Goal: Task Accomplishment & Management: Complete application form

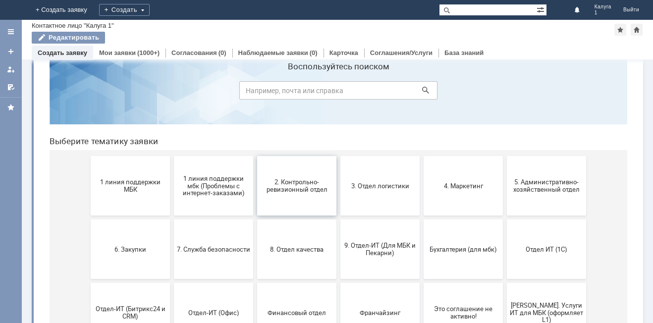
scroll to position [50, 0]
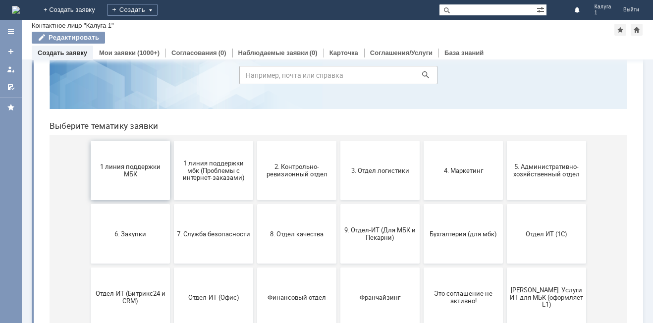
click at [135, 168] on span "1 линия поддержки МБК" at bounding box center [130, 170] width 73 height 15
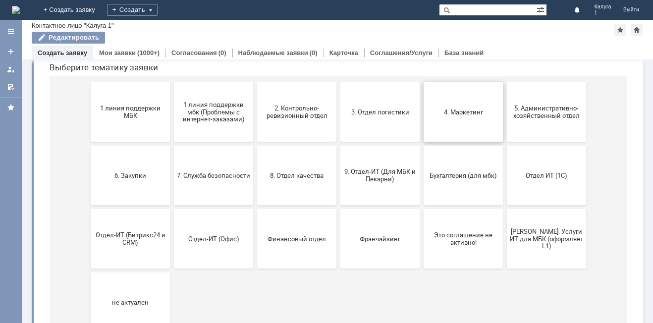
scroll to position [95, 0]
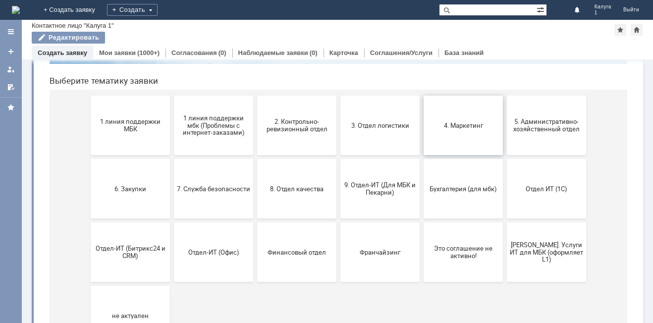
click at [458, 134] on button "4. Маркетинг" at bounding box center [463, 125] width 79 height 59
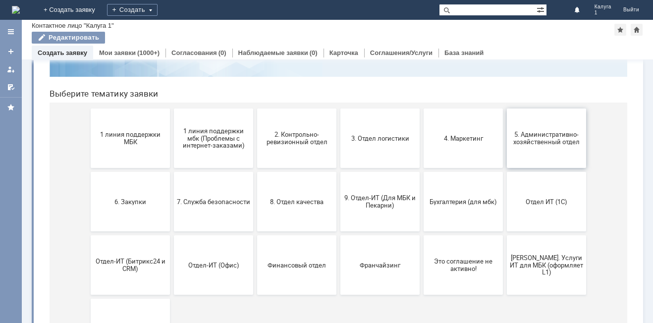
scroll to position [99, 0]
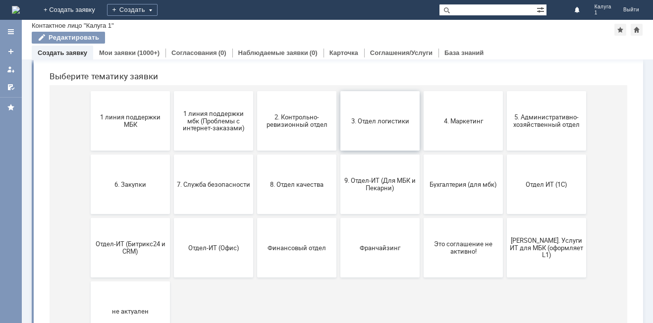
click at [414, 135] on button "3. Отдел логистики" at bounding box center [379, 120] width 79 height 59
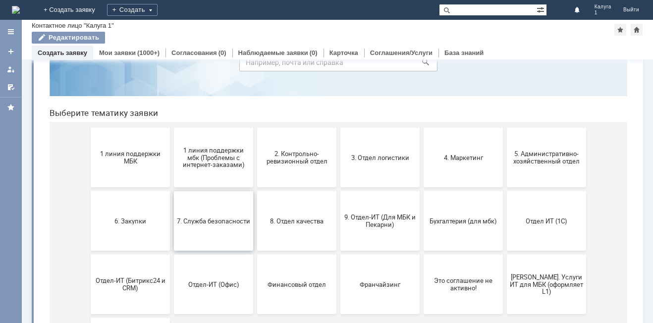
scroll to position [0, 0]
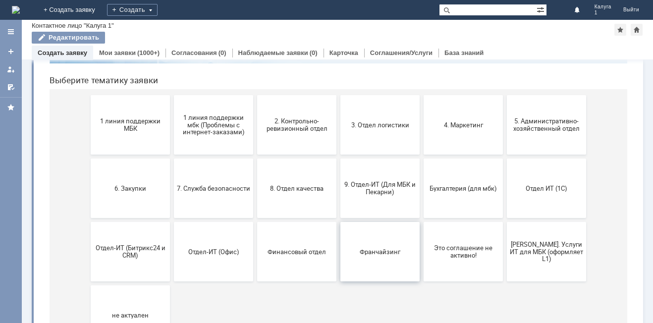
scroll to position [45, 0]
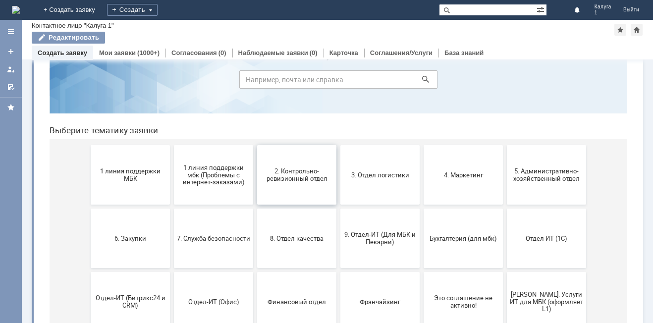
click at [296, 179] on span "2. Контрольно-ревизионный отдел" at bounding box center [296, 174] width 73 height 15
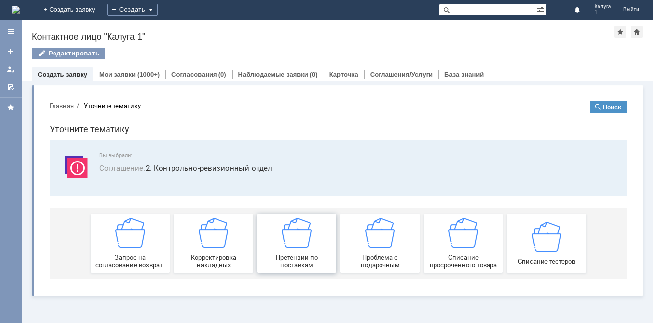
click at [297, 249] on div "Претензии по поставкам" at bounding box center [296, 243] width 73 height 51
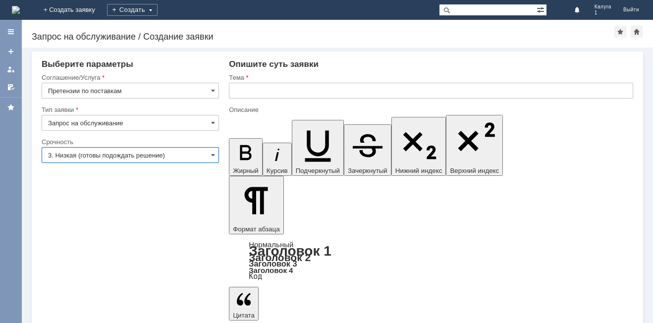
click at [207, 156] on input "3. Низкая (готовы подождать решение)" at bounding box center [130, 155] width 177 height 16
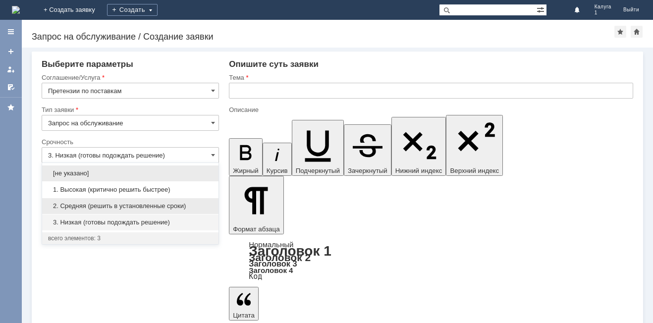
click at [181, 206] on span "2. Средняя (решить в установленные сроки)" at bounding box center [130, 206] width 164 height 8
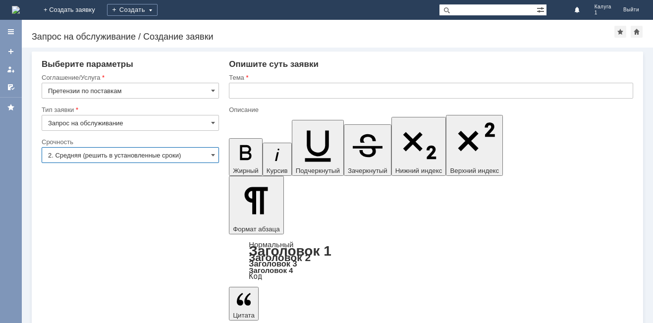
type input "2. Средняя (решить в установленные сроки)"
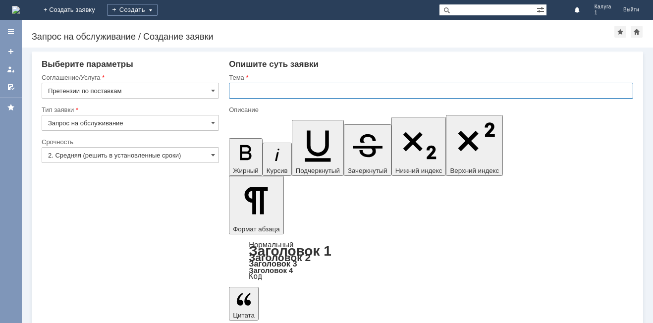
click at [277, 93] on input "text" at bounding box center [431, 91] width 404 height 16
click at [268, 94] on input "text" at bounding box center [431, 91] width 404 height 16
type input "Претензии по поставкам"
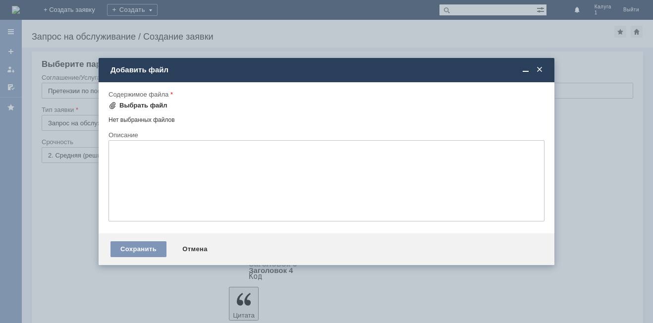
click at [144, 103] on div "Выбрать файл" at bounding box center [143, 106] width 48 height 8
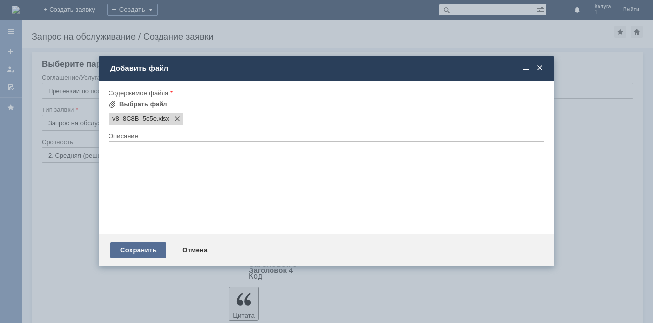
click at [149, 247] on div "Сохранить" at bounding box center [138, 250] width 56 height 16
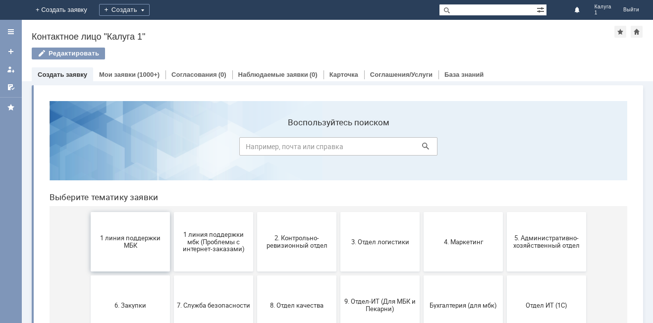
click at [136, 248] on span "1 линия поддержки МБК" at bounding box center [130, 241] width 73 height 15
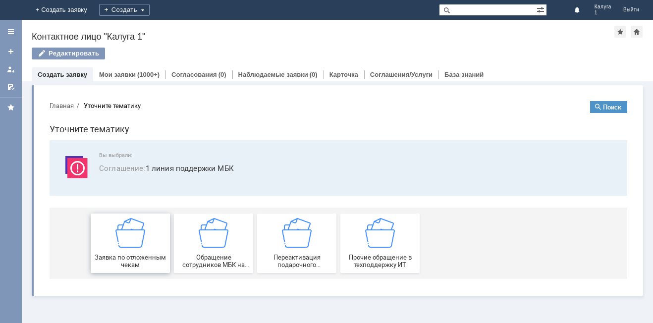
click at [146, 250] on div "Заявка по отложенным чекам" at bounding box center [130, 243] width 73 height 51
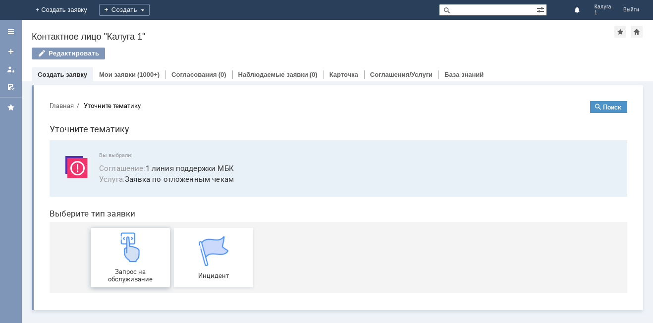
click at [125, 267] on div "Запрос на обслуживание" at bounding box center [130, 257] width 73 height 51
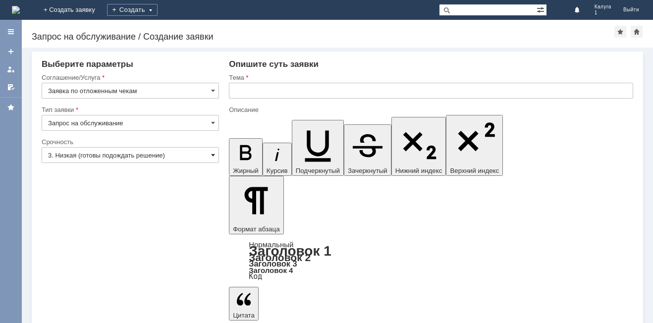
click at [214, 158] on span at bounding box center [213, 155] width 4 height 8
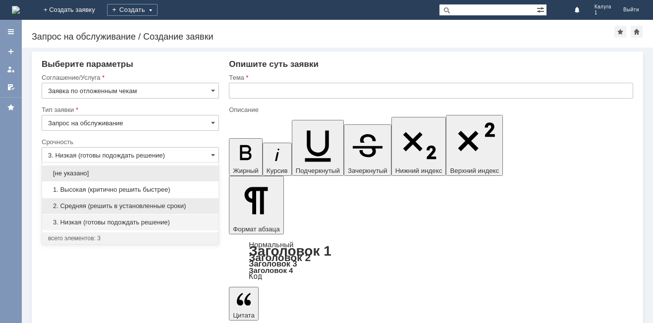
click at [143, 208] on span "2. Средняя (решить в установленные сроки)" at bounding box center [130, 206] width 164 height 8
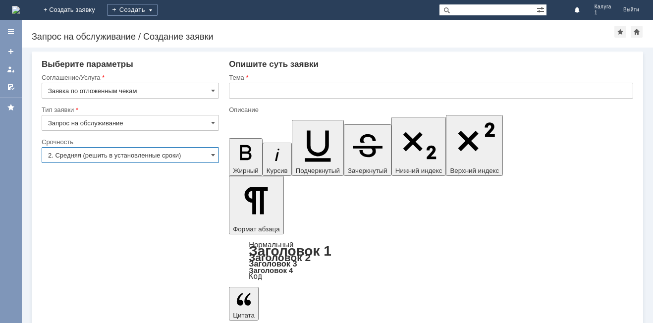
type input "2. Средняя (решить в установленные сроки)"
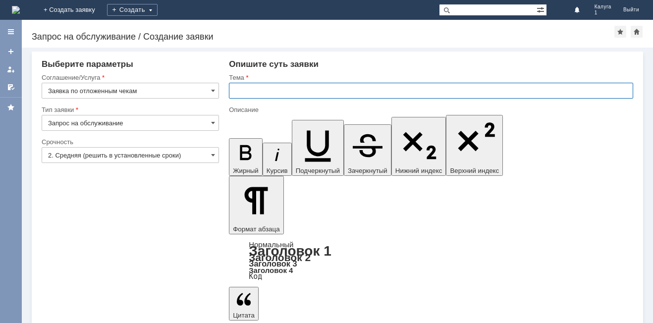
click at [273, 94] on input "text" at bounding box center [431, 91] width 404 height 16
type input "Отложенные чеки"
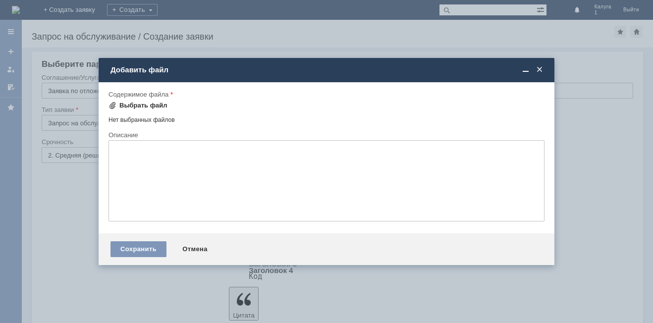
click at [154, 107] on div "Выбрать файл" at bounding box center [143, 106] width 48 height 8
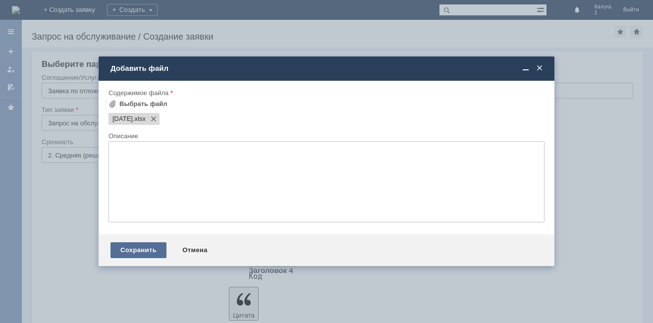
click at [119, 253] on div "Сохранить" at bounding box center [138, 250] width 56 height 16
